Goal: Obtain resource: Download file/media

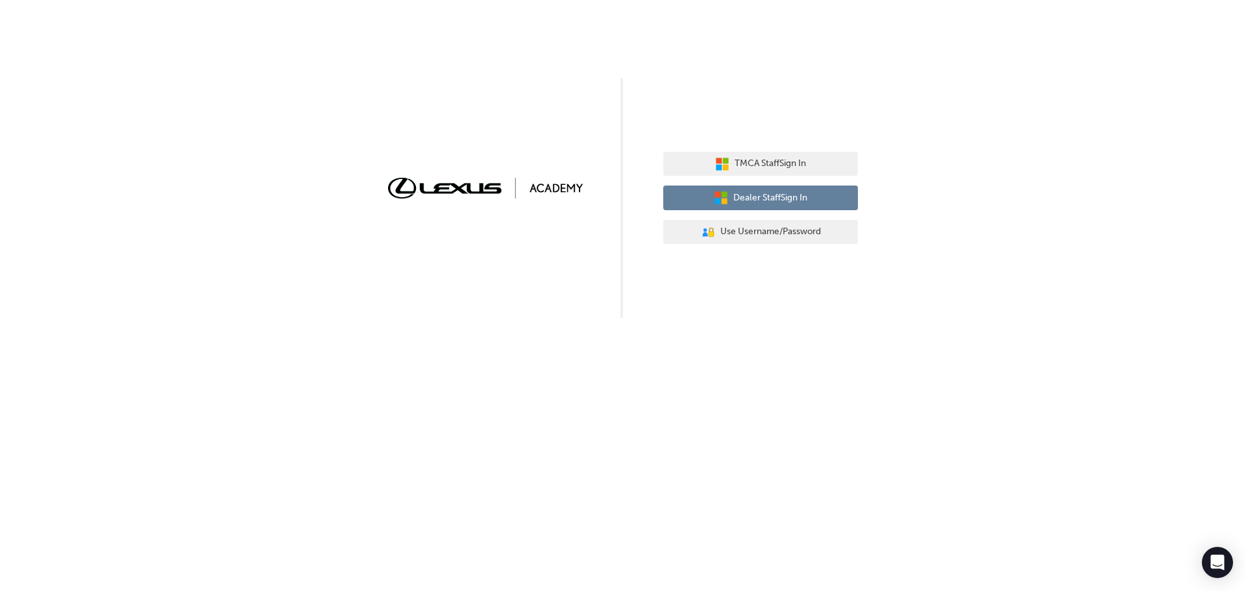
click at [779, 196] on span "Dealer Staff Sign In" at bounding box center [770, 198] width 74 height 15
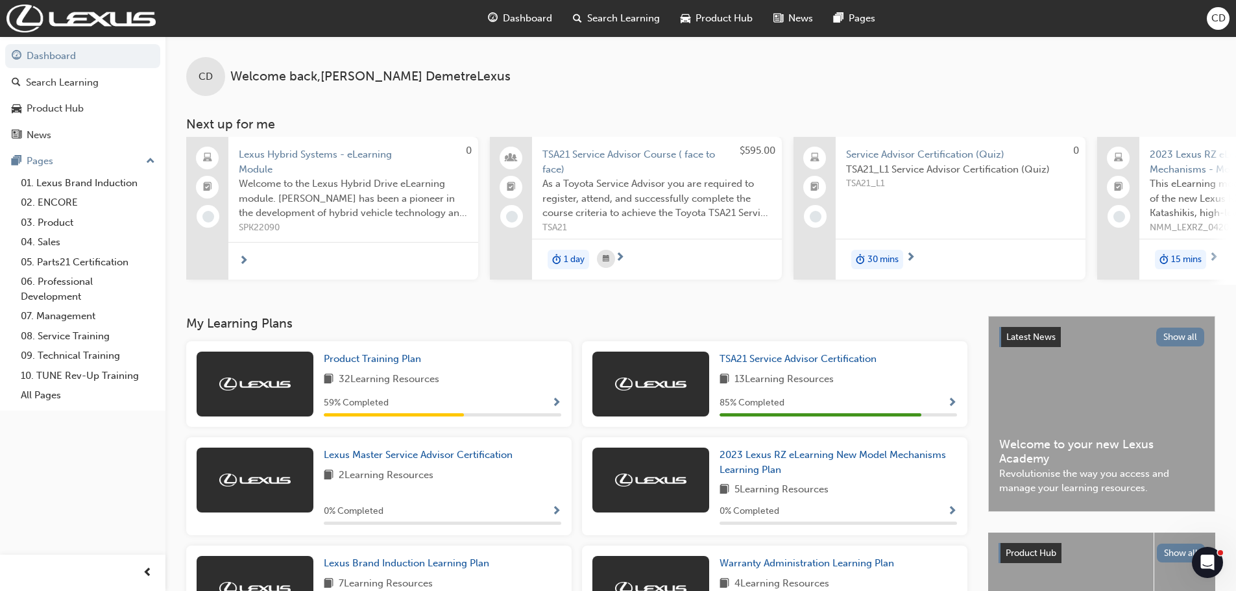
click at [1220, 25] on span "CD" at bounding box center [1218, 18] width 14 height 15
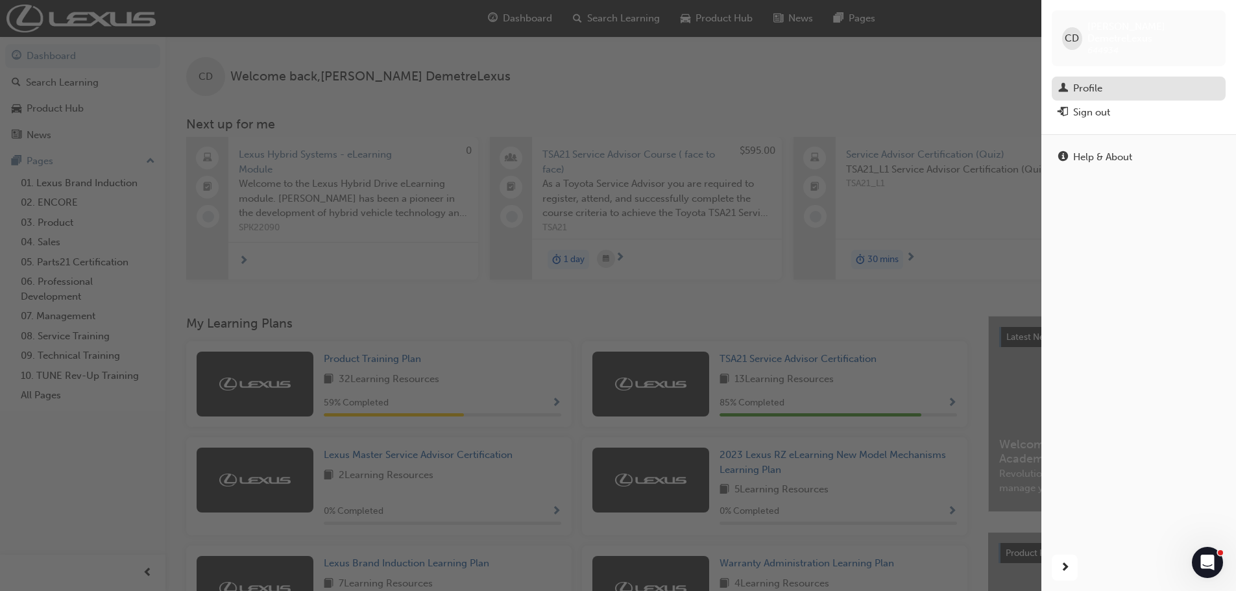
click at [1107, 80] on div "Profile" at bounding box center [1138, 88] width 161 height 16
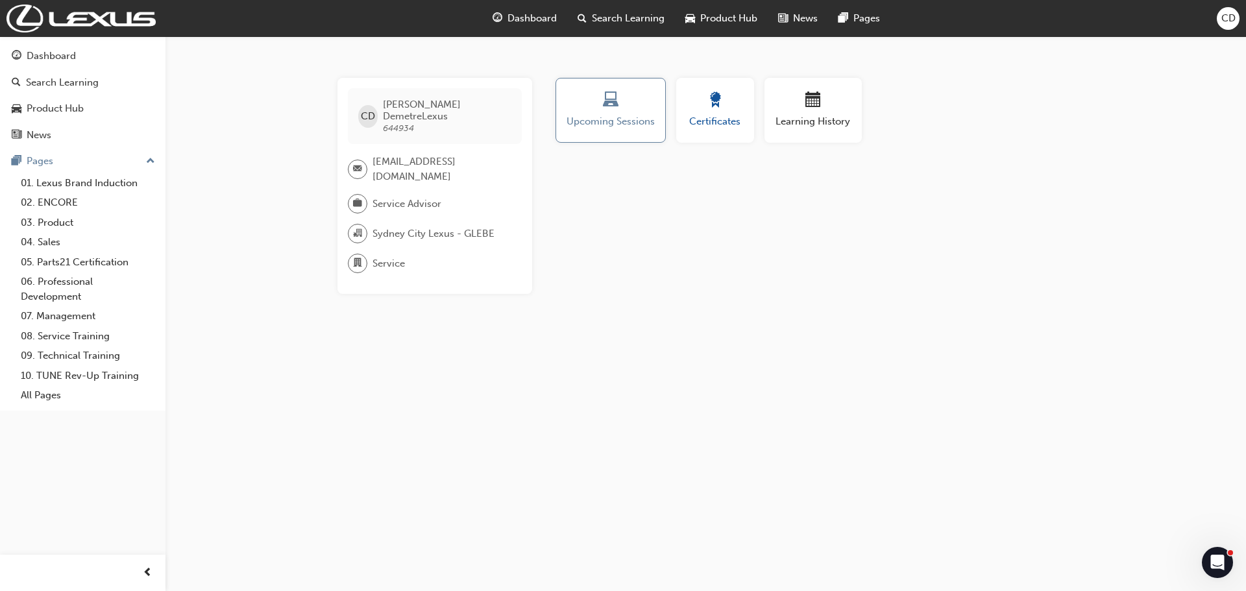
click at [715, 101] on span "award-icon" at bounding box center [715, 101] width 16 height 18
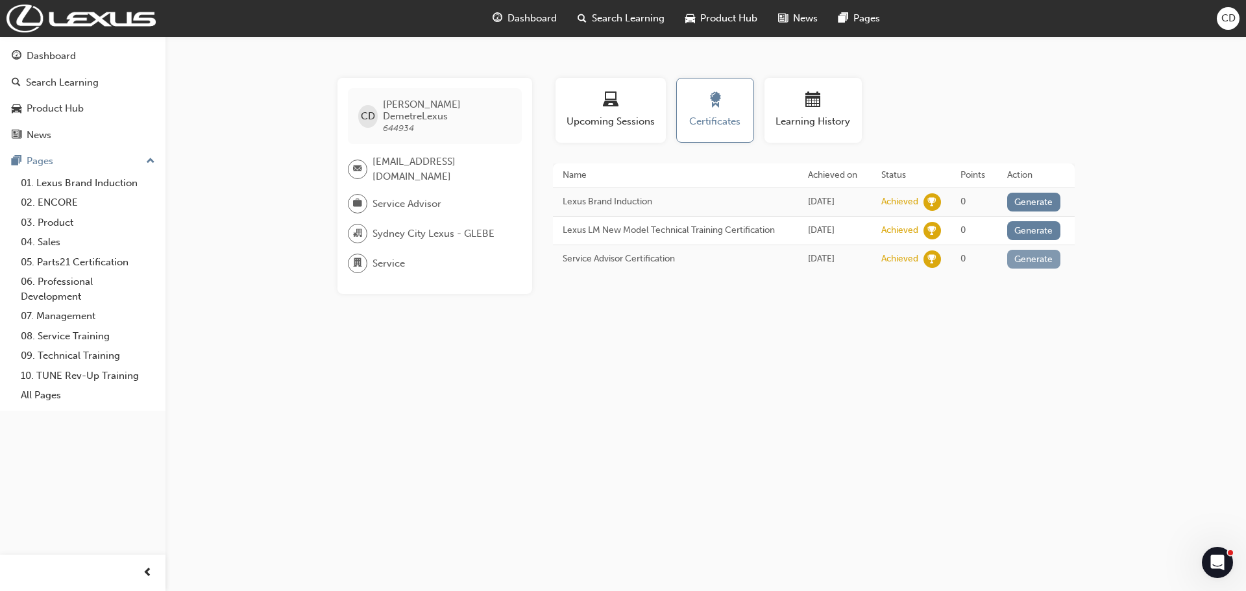
click at [1029, 264] on button "Generate" at bounding box center [1033, 259] width 53 height 19
click at [1020, 263] on link "Download PDF" at bounding box center [1031, 257] width 60 height 11
click at [248, 280] on div "CD [PERSON_NAME] 644934 [EMAIL_ADDRESS][DOMAIN_NAME] Service Advisor Sydney Cit…" at bounding box center [623, 295] width 1246 height 591
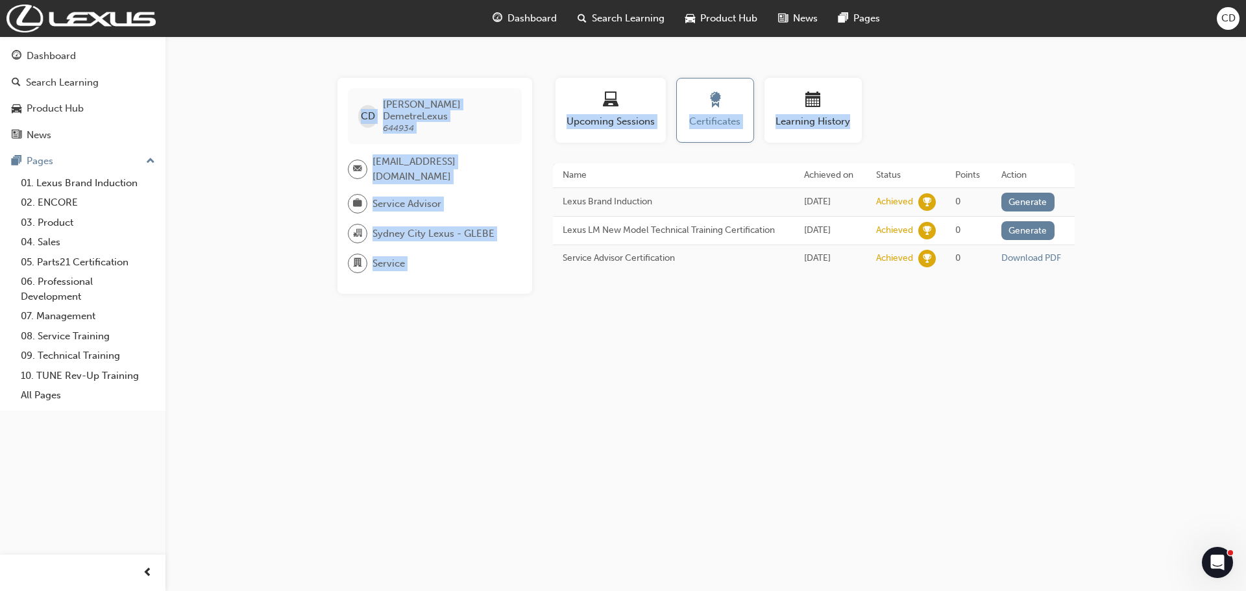
drag, startPoint x: 1134, startPoint y: 365, endPoint x: 275, endPoint y: 62, distance: 910.6
click at [275, 62] on div "CD [PERSON_NAME] 644934 [EMAIL_ADDRESS][DOMAIN_NAME] Service Advisor Sydney Cit…" at bounding box center [623, 295] width 1246 height 591
drag, startPoint x: 265, startPoint y: 64, endPoint x: 1089, endPoint y: 372, distance: 880.3
click at [1089, 372] on div "CD [PERSON_NAME] 644934 [EMAIL_ADDRESS][DOMAIN_NAME] Service Advisor Sydney Cit…" at bounding box center [623, 295] width 1246 height 591
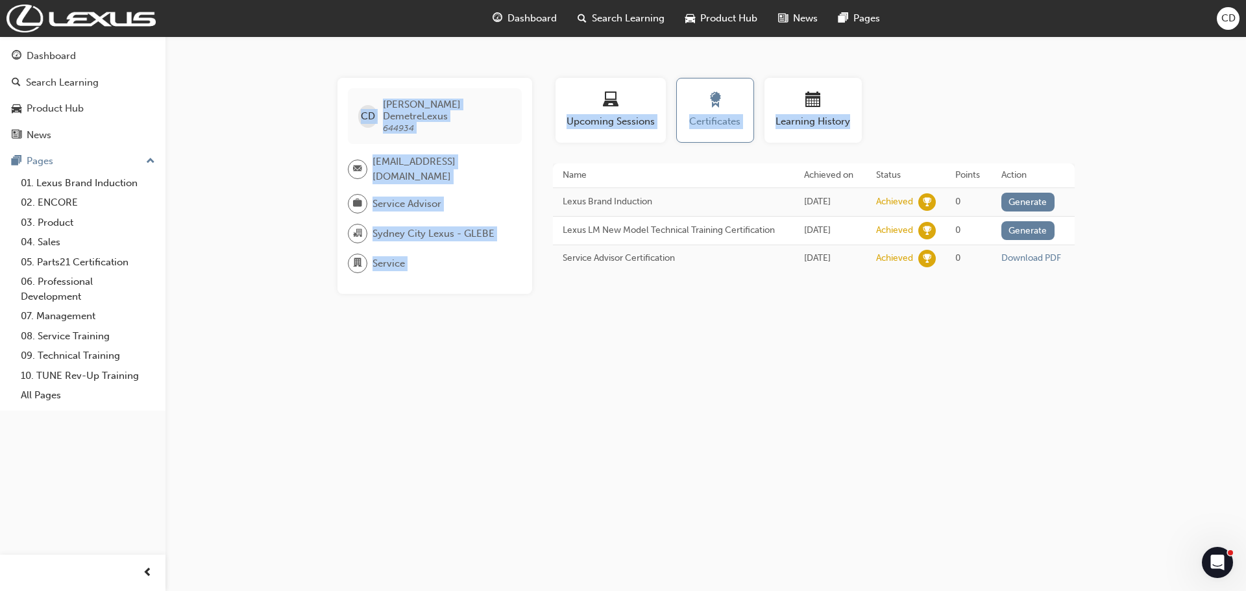
click at [1089, 372] on div "CD [PERSON_NAME] 644934 [EMAIL_ADDRESS][DOMAIN_NAME] Service Advisor Sydney Cit…" at bounding box center [623, 295] width 1246 height 591
drag, startPoint x: 1131, startPoint y: 365, endPoint x: 259, endPoint y: 82, distance: 916.7
click at [260, 86] on div "CD [PERSON_NAME] 644934 [EMAIL_ADDRESS][DOMAIN_NAME] Service Advisor Sydney Cit…" at bounding box center [623, 295] width 1246 height 591
click at [259, 82] on div "CD [PERSON_NAME] 644934 [EMAIL_ADDRESS][DOMAIN_NAME] Service Advisor Sydney Cit…" at bounding box center [623, 295] width 1246 height 591
drag, startPoint x: 232, startPoint y: 66, endPoint x: 1148, endPoint y: 385, distance: 969.7
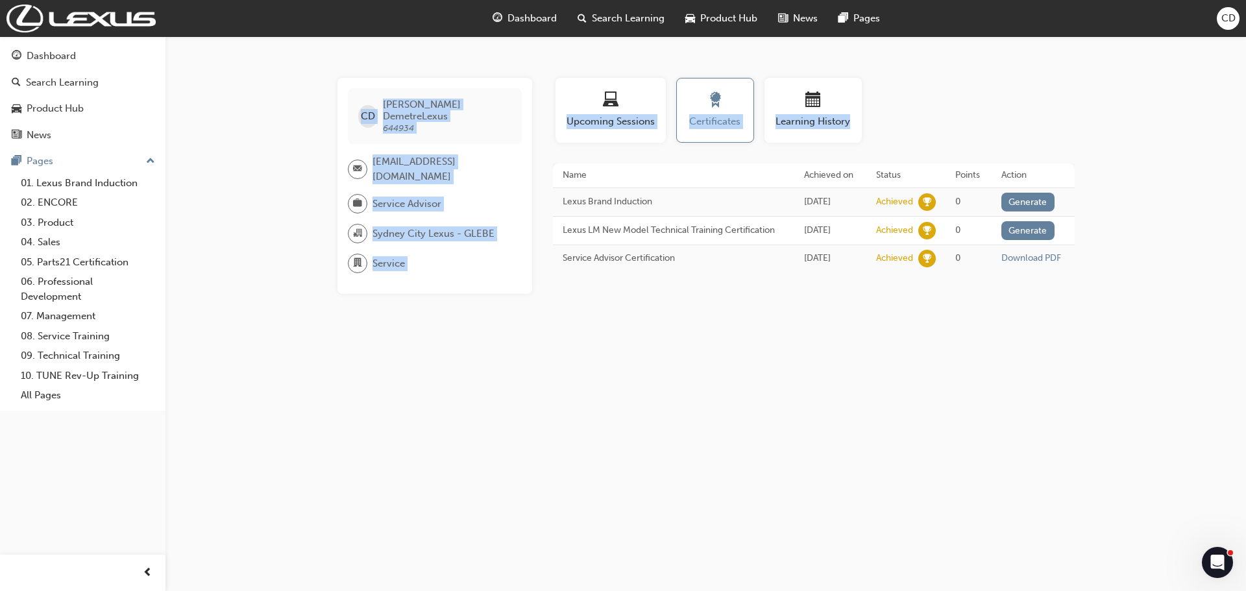
click at [1143, 385] on div "CD [PERSON_NAME] 644934 [EMAIL_ADDRESS][DOMAIN_NAME] Service Advisor Sydney Cit…" at bounding box center [623, 295] width 1246 height 591
click at [1148, 385] on div "CD [PERSON_NAME] 644934 [EMAIL_ADDRESS][DOMAIN_NAME] Service Advisor Sydney Cit…" at bounding box center [623, 295] width 1246 height 591
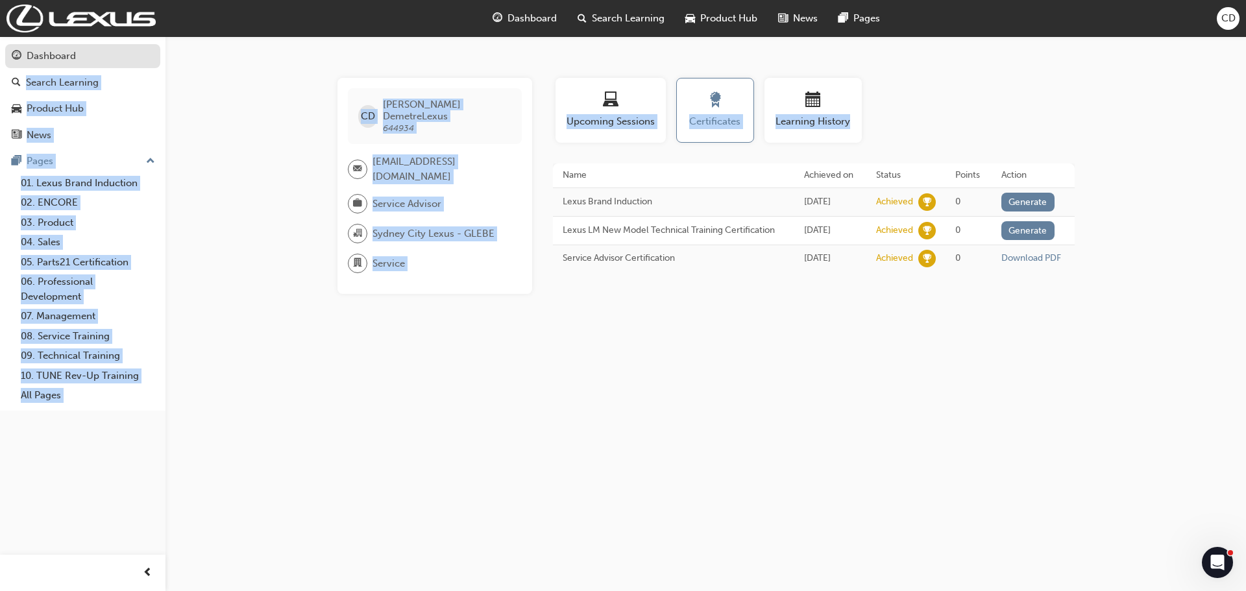
drag, startPoint x: 1011, startPoint y: 304, endPoint x: 208, endPoint y: 82, distance: 834.1
click at [124, 56] on div "Dashboard Search Learning Product Hub News Pages Pages 01. Lexus Brand Inductio…" at bounding box center [623, 295] width 1246 height 591
click at [269, 73] on div "CD [PERSON_NAME] 644934 [EMAIL_ADDRESS][DOMAIN_NAME] Service Advisor Sydney Cit…" at bounding box center [623, 295] width 1246 height 591
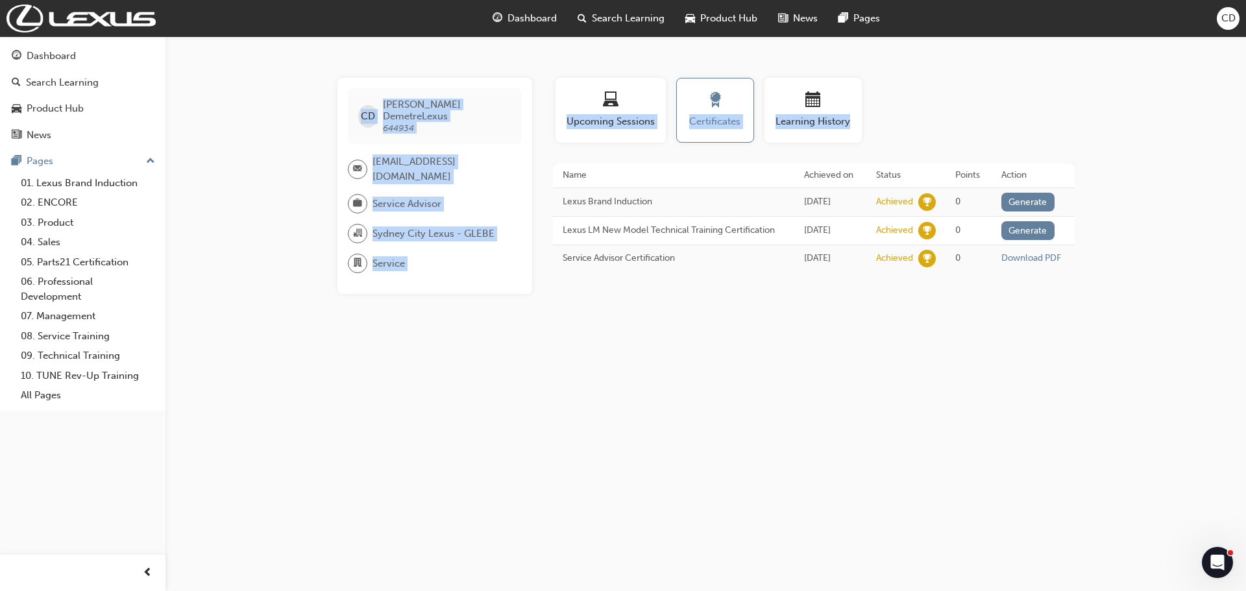
drag, startPoint x: 220, startPoint y: 56, endPoint x: 1092, endPoint y: 325, distance: 912.4
click at [1091, 325] on div "CD [PERSON_NAME] 644934 [EMAIL_ADDRESS][DOMAIN_NAME] Service Advisor Sydney Cit…" at bounding box center [623, 295] width 1246 height 591
click at [1093, 325] on div "CD [PERSON_NAME] 644934 [EMAIL_ADDRESS][DOMAIN_NAME] Service Advisor Sydney Cit…" at bounding box center [623, 295] width 1246 height 591
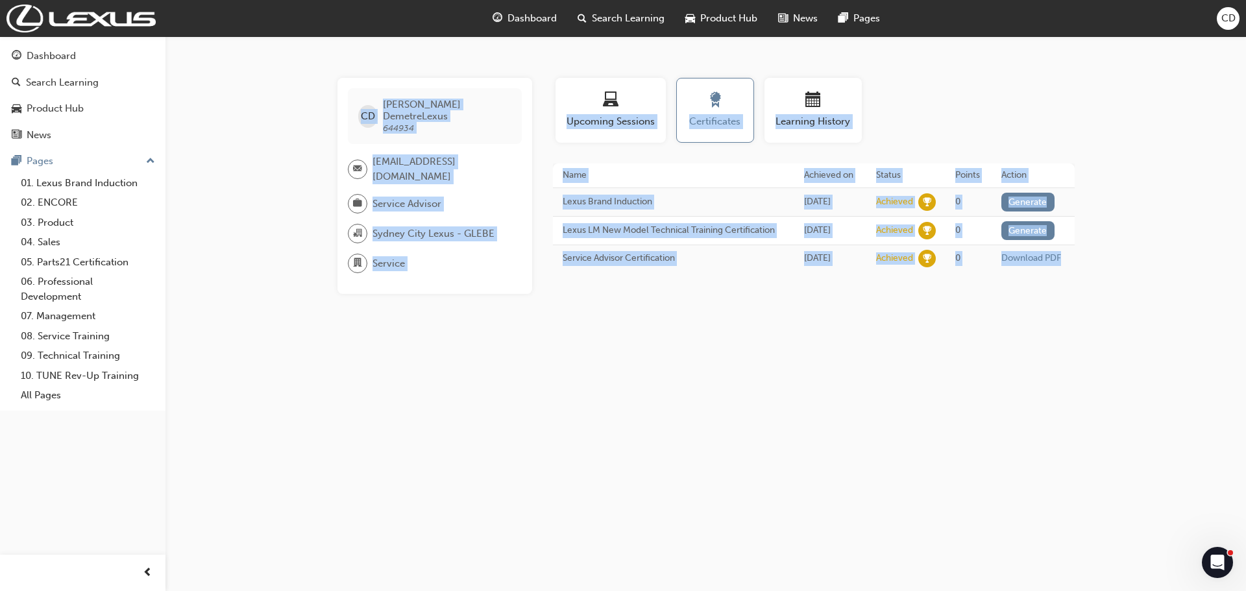
drag, startPoint x: 1093, startPoint y: 325, endPoint x: 243, endPoint y: 64, distance: 889.8
click at [243, 64] on div "CD [PERSON_NAME] 644934 [EMAIL_ADDRESS][DOMAIN_NAME] Service Advisor Sydney Cit…" at bounding box center [623, 295] width 1246 height 591
click at [245, 60] on div "CD [PERSON_NAME] 644934 [EMAIL_ADDRESS][DOMAIN_NAME] Service Advisor Sydney Cit…" at bounding box center [623, 295] width 1246 height 591
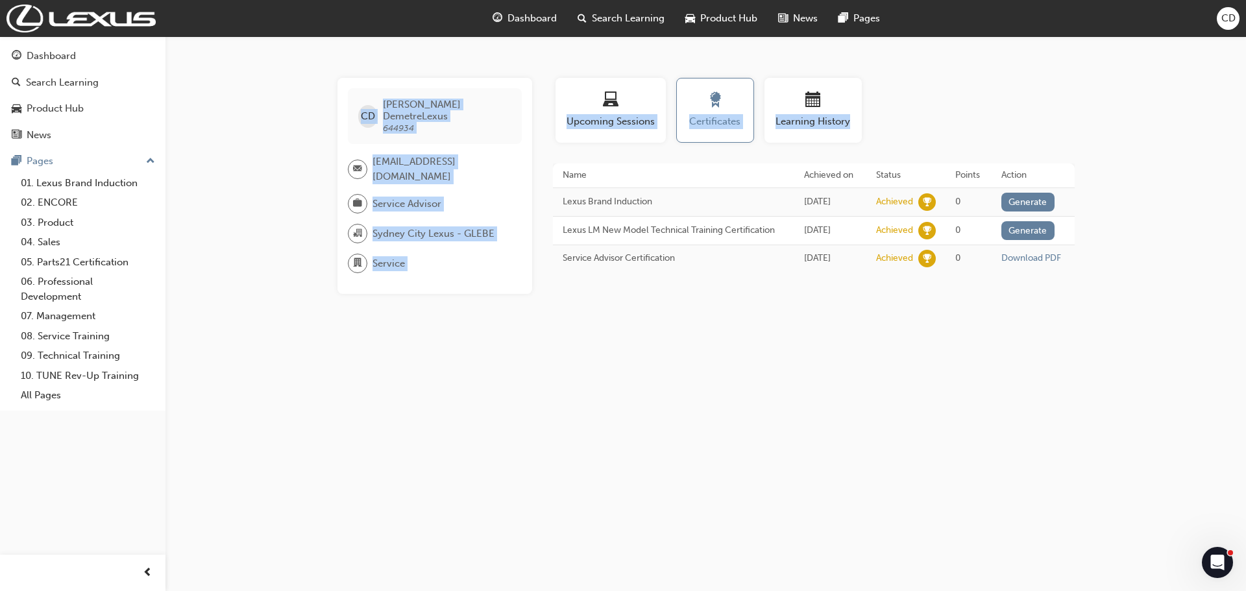
drag, startPoint x: 263, startPoint y: 58, endPoint x: 1141, endPoint y: 364, distance: 929.1
click at [1112, 368] on div "CD [PERSON_NAME] 644934 [EMAIL_ADDRESS][DOMAIN_NAME] Service Advisor Sydney Cit…" at bounding box center [623, 295] width 1246 height 591
click at [1161, 356] on div "CD [PERSON_NAME] 644934 [EMAIL_ADDRESS][DOMAIN_NAME] Service Advisor Sydney Cit…" at bounding box center [623, 295] width 1246 height 591
